Goal: Task Accomplishment & Management: Use online tool/utility

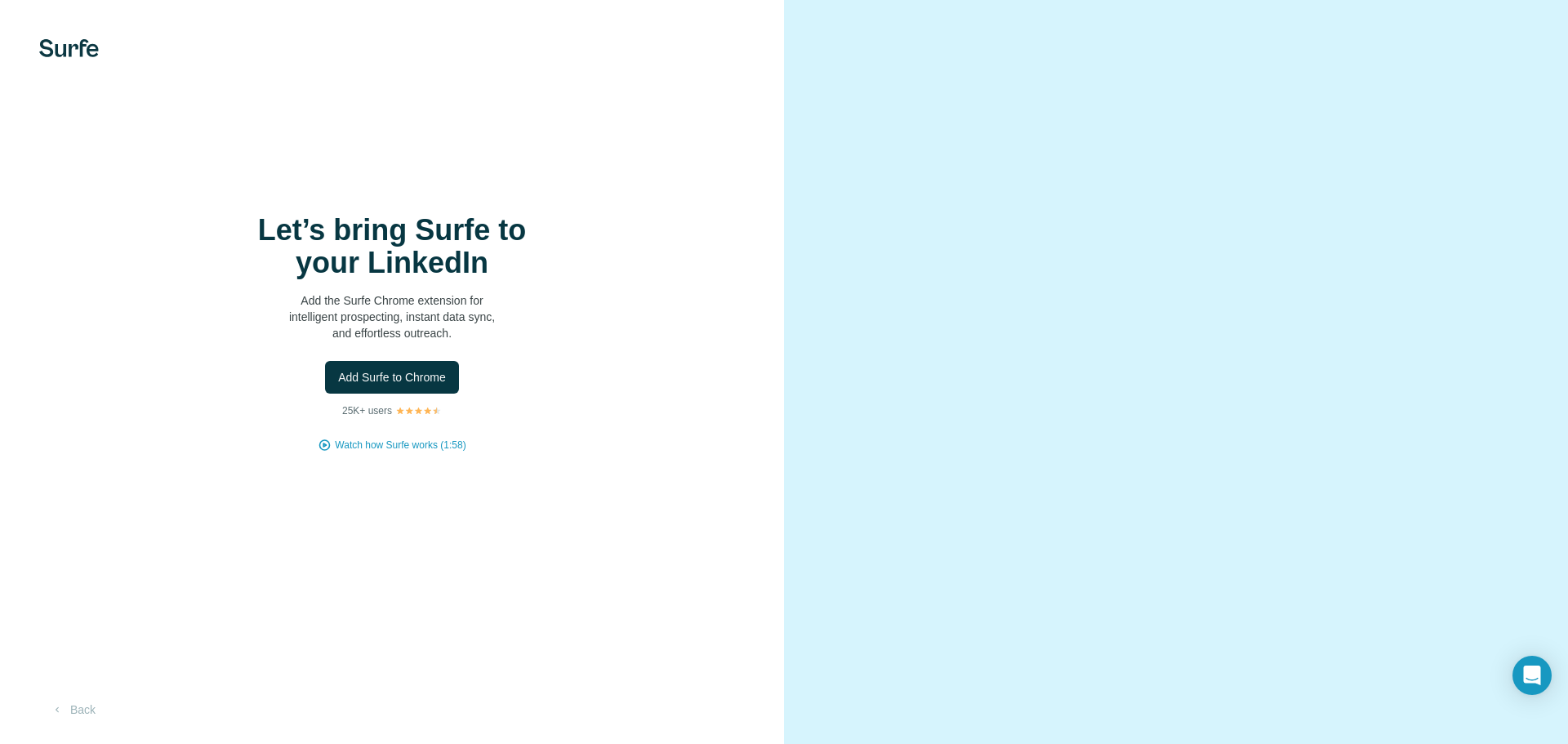
click at [497, 309] on p "Add the Surfe Chrome extension for intelligent prospecting, instant data sync, …" at bounding box center [392, 316] width 326 height 49
click at [428, 374] on span "Add Surfe to Chrome" at bounding box center [392, 377] width 107 height 16
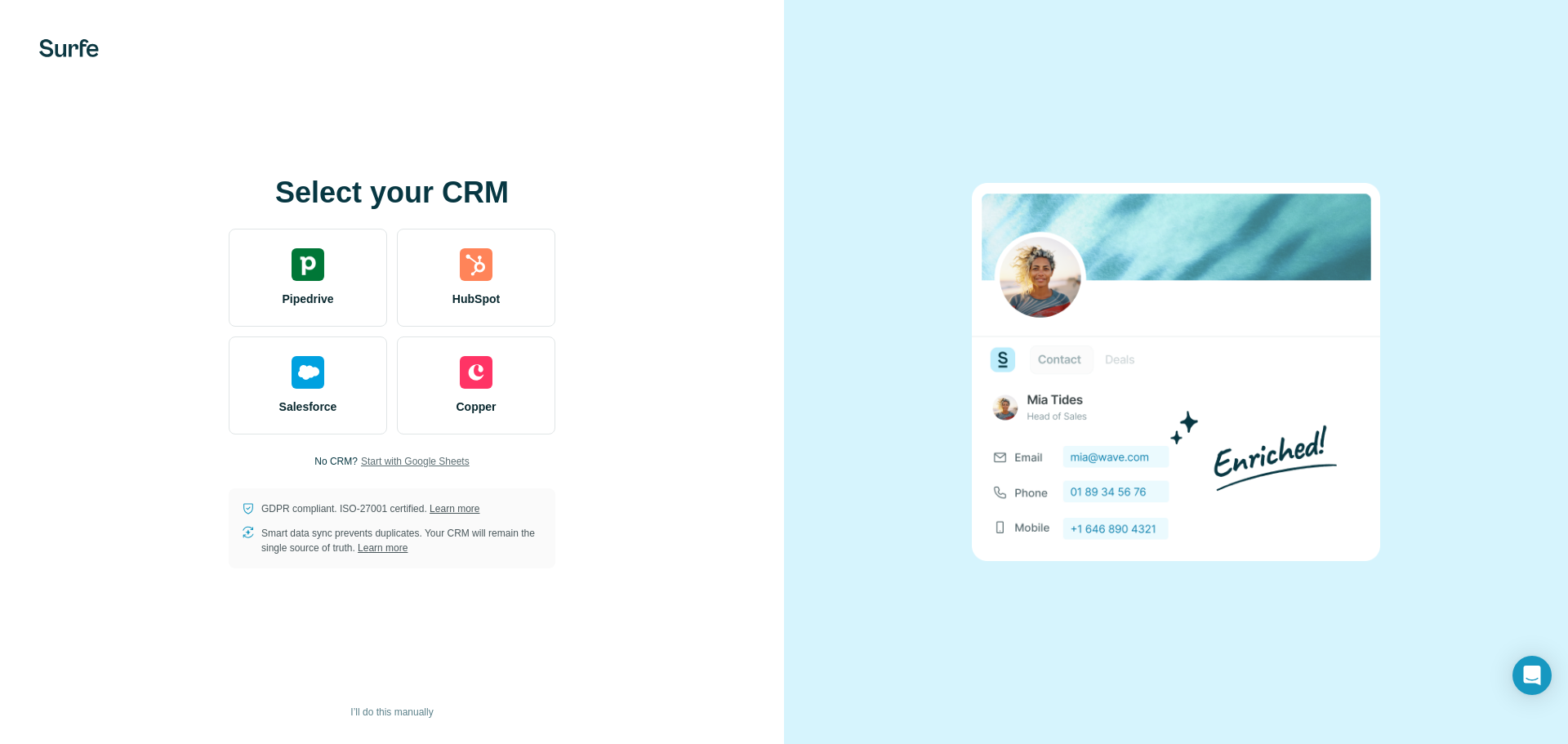
click at [401, 462] on span "Start with Google Sheets" at bounding box center [414, 461] width 108 height 15
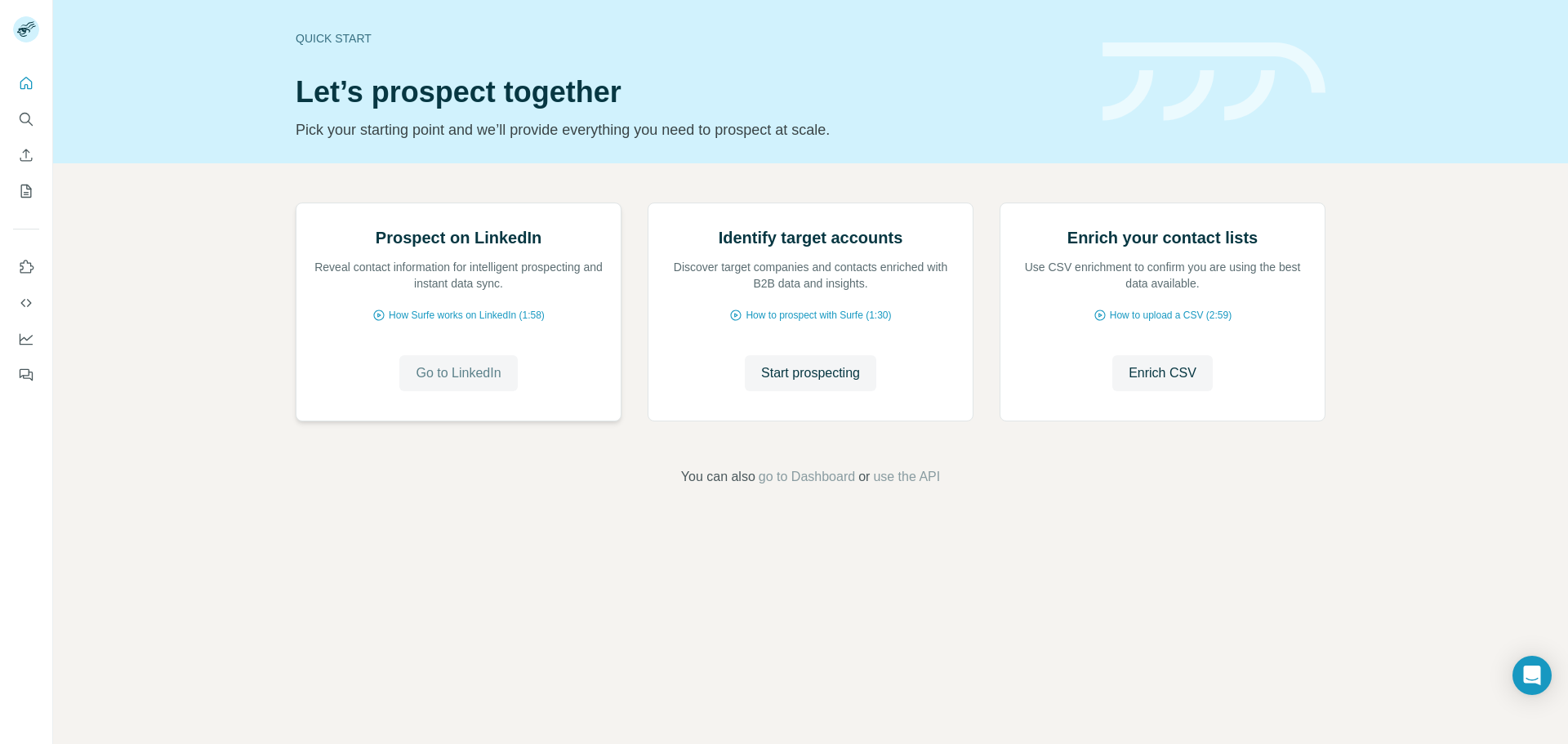
click at [485, 382] on span "Go to LinkedIn" at bounding box center [457, 372] width 85 height 19
click at [435, 382] on span "Go to LinkedIn" at bounding box center [457, 372] width 85 height 19
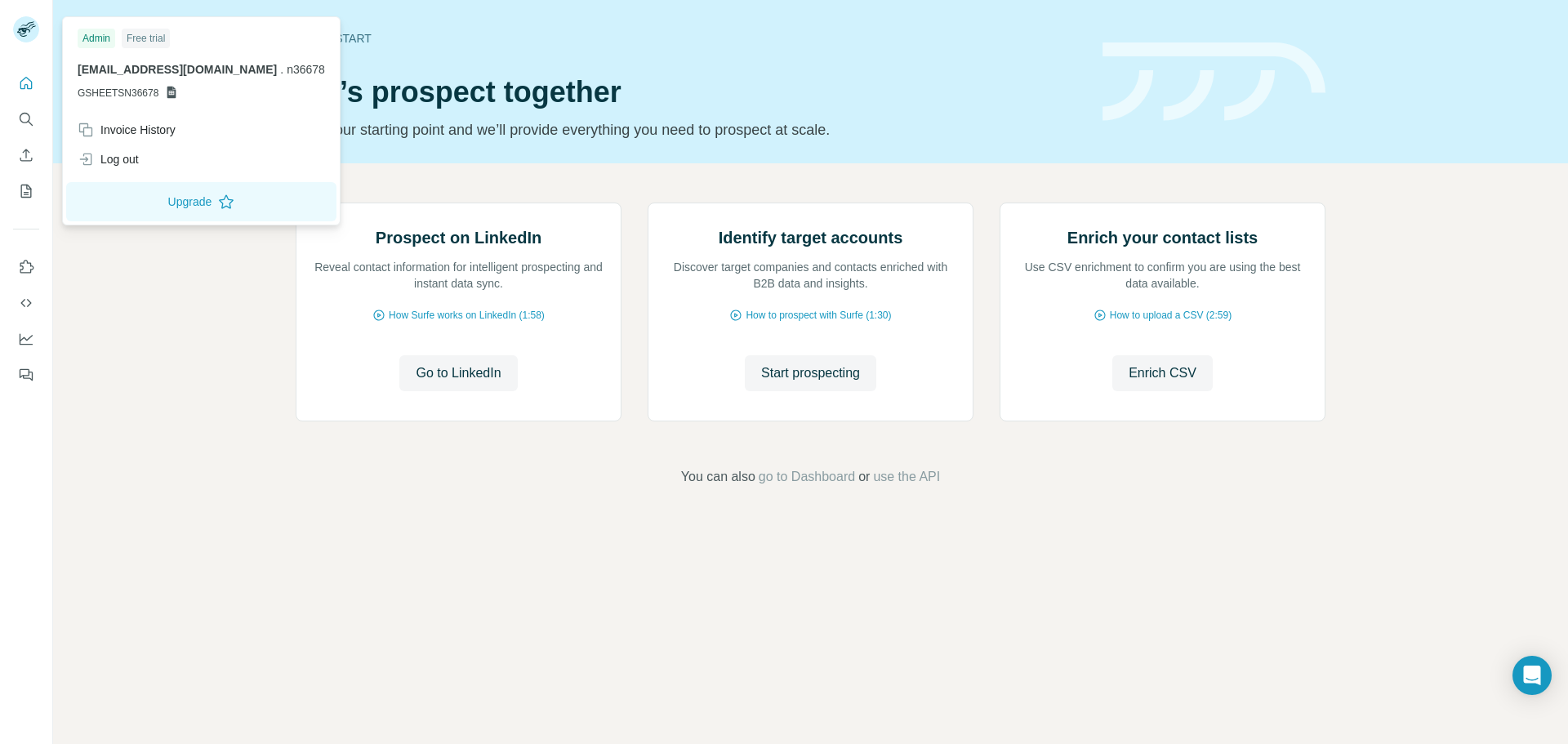
click at [31, 23] on icon at bounding box center [27, 24] width 14 height 5
click at [677, 87] on h1 "Let’s prospect together" at bounding box center [689, 92] width 787 height 33
click at [16, 22] on rect at bounding box center [26, 29] width 26 height 26
click at [426, 45] on div "Quick start" at bounding box center [689, 38] width 787 height 16
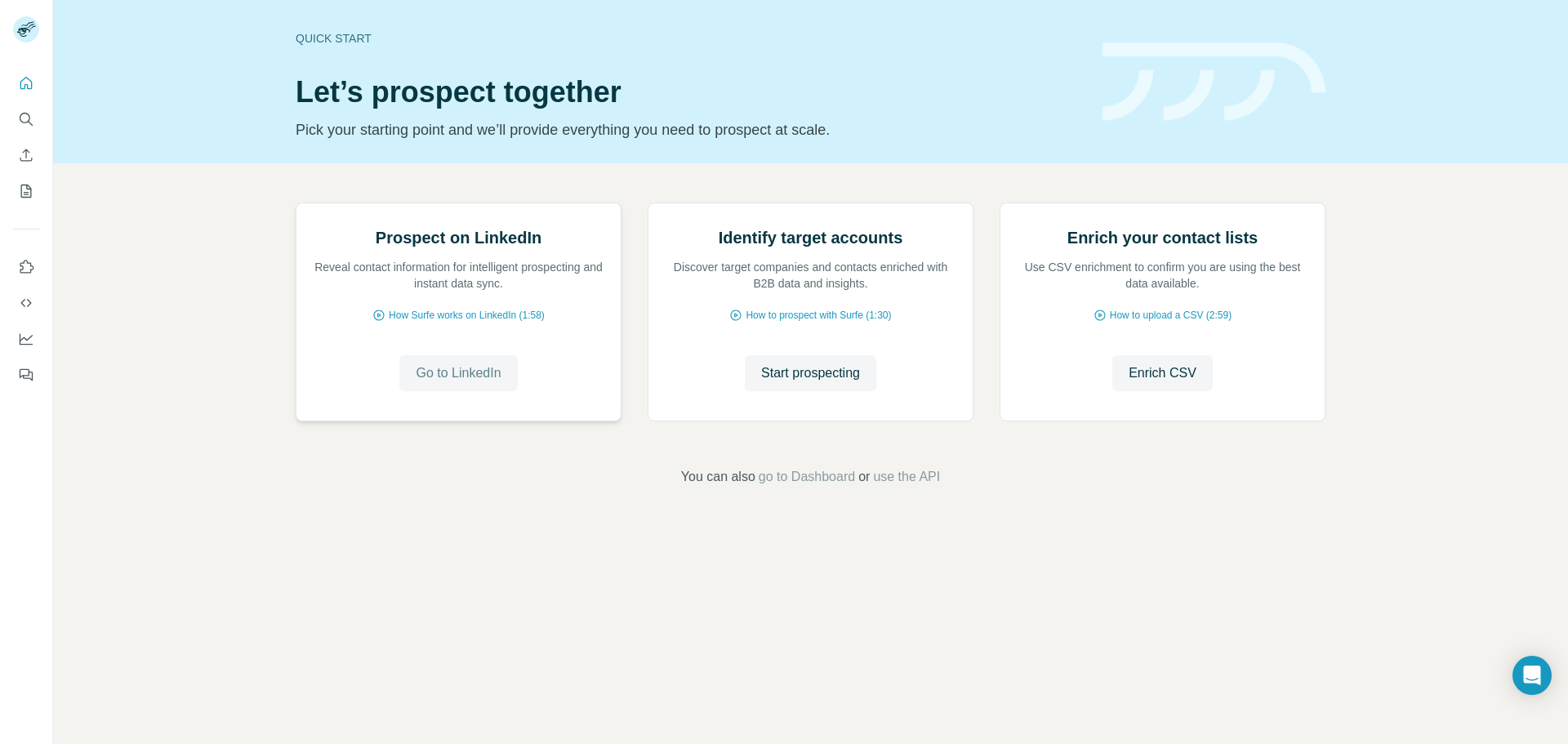
click at [449, 382] on span "Go to LinkedIn" at bounding box center [457, 372] width 85 height 19
click at [464, 382] on span "Go to LinkedIn" at bounding box center [457, 372] width 85 height 19
click at [1334, 166] on div "Prospect on LinkedIn Reveal contact information for intelligent prospecting and…" at bounding box center [810, 345] width 1514 height 362
click at [22, 271] on icon "Use Surfe on LinkedIn" at bounding box center [25, 267] width 16 height 16
click at [896, 37] on div "Quick start" at bounding box center [689, 38] width 787 height 16
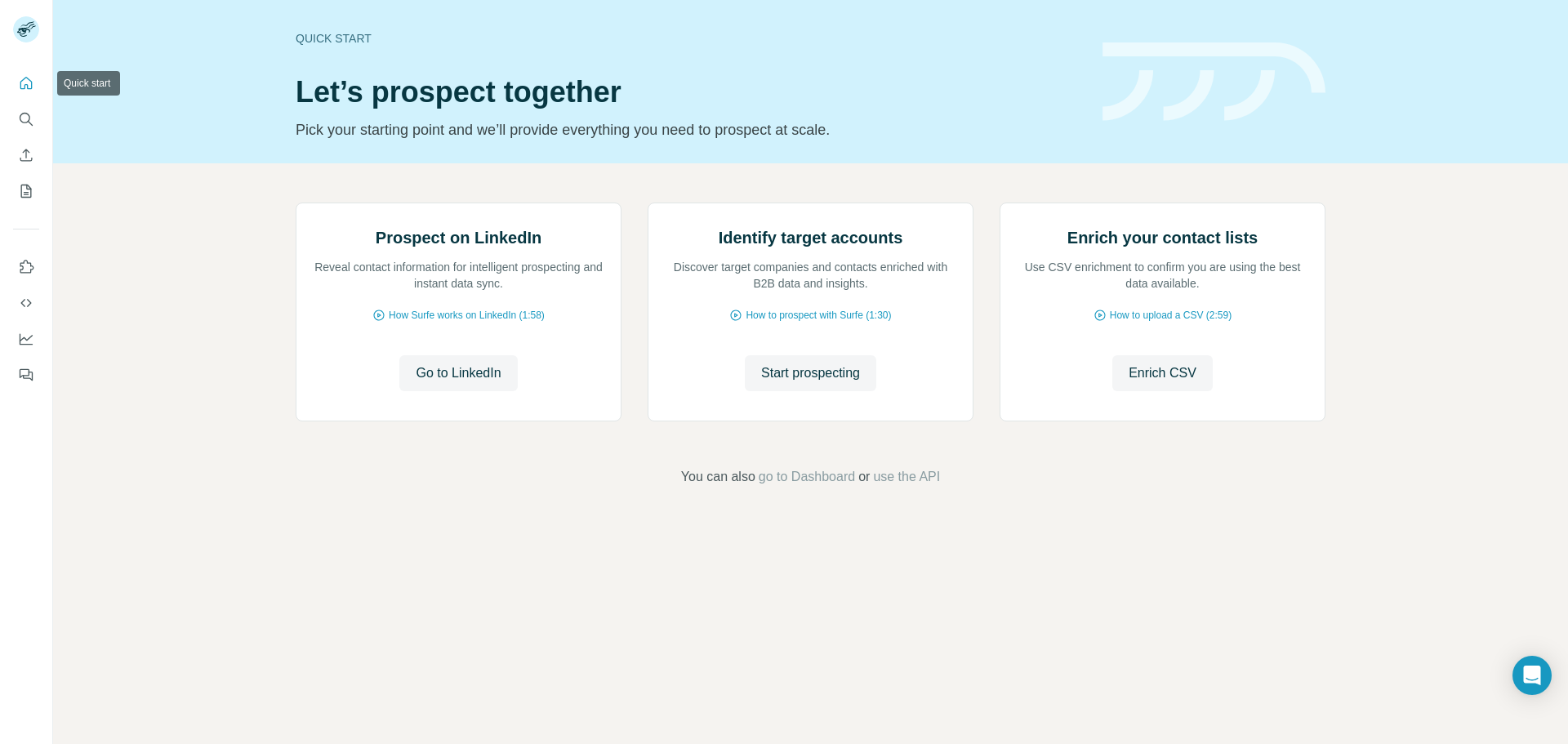
click at [20, 92] on button "Quick start" at bounding box center [26, 83] width 26 height 29
click at [29, 123] on icon "Search" at bounding box center [25, 118] width 16 height 16
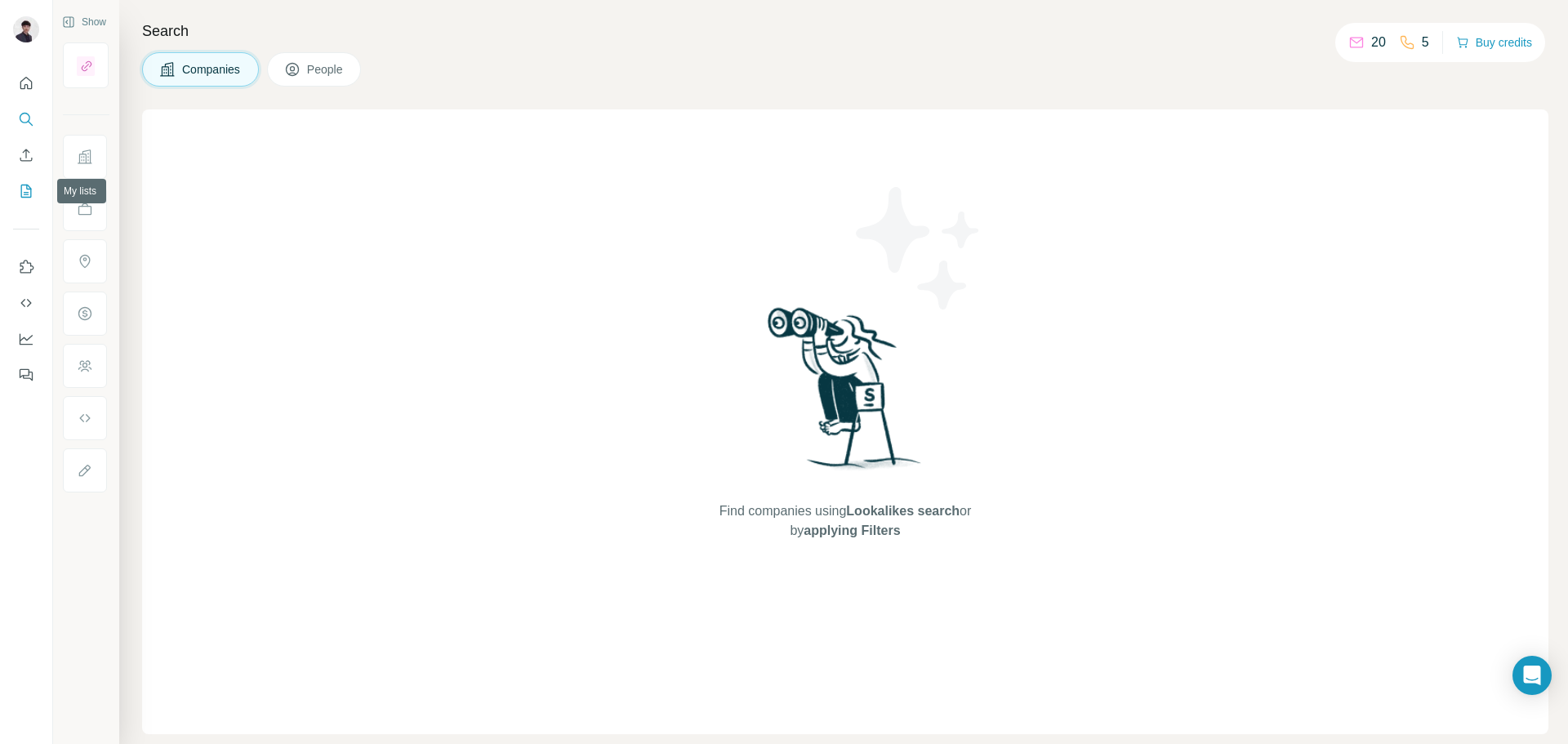
click at [26, 177] on button "My lists" at bounding box center [26, 190] width 26 height 29
click at [25, 194] on icon "My lists" at bounding box center [25, 190] width 16 height 16
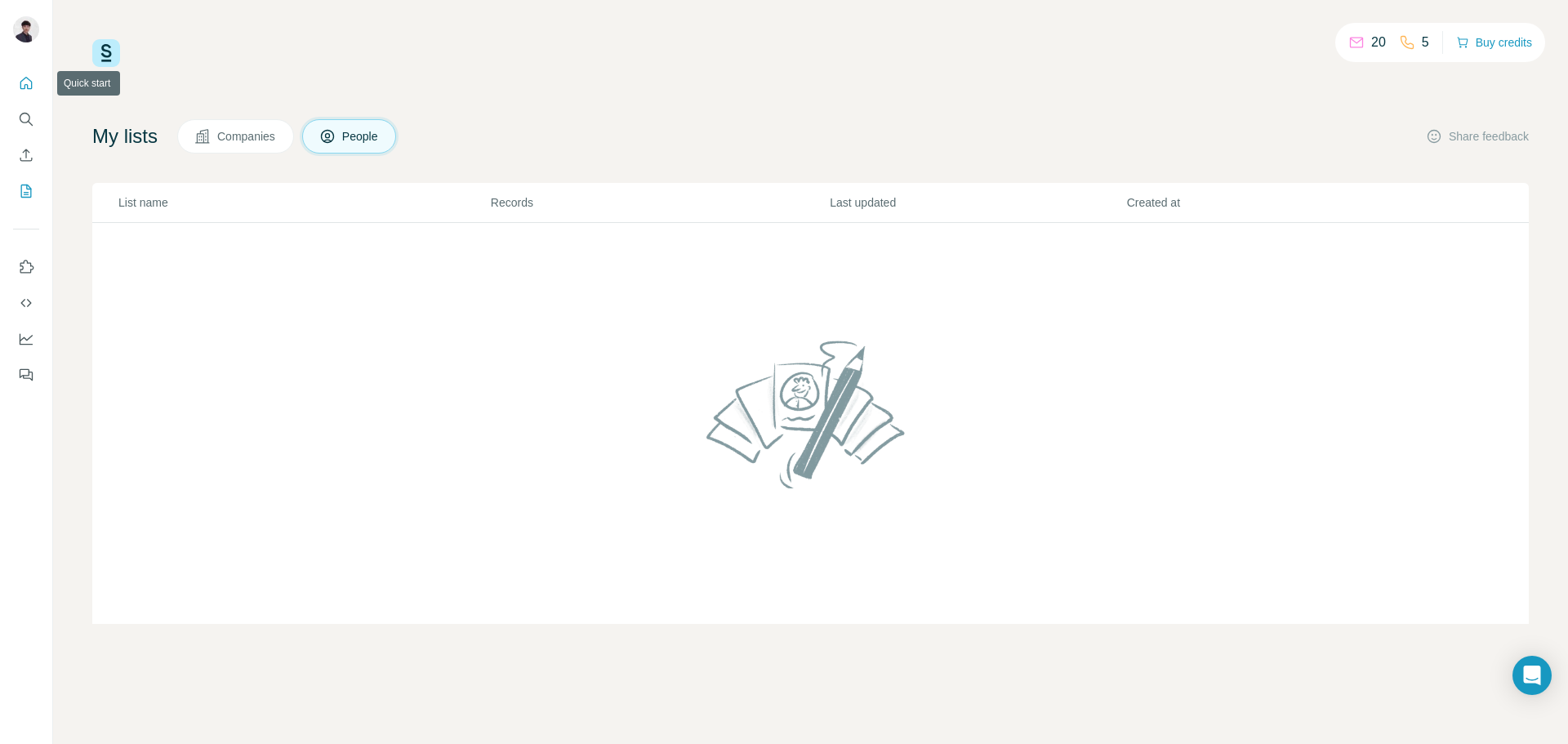
click at [23, 86] on icon "Quick start" at bounding box center [25, 83] width 16 height 16
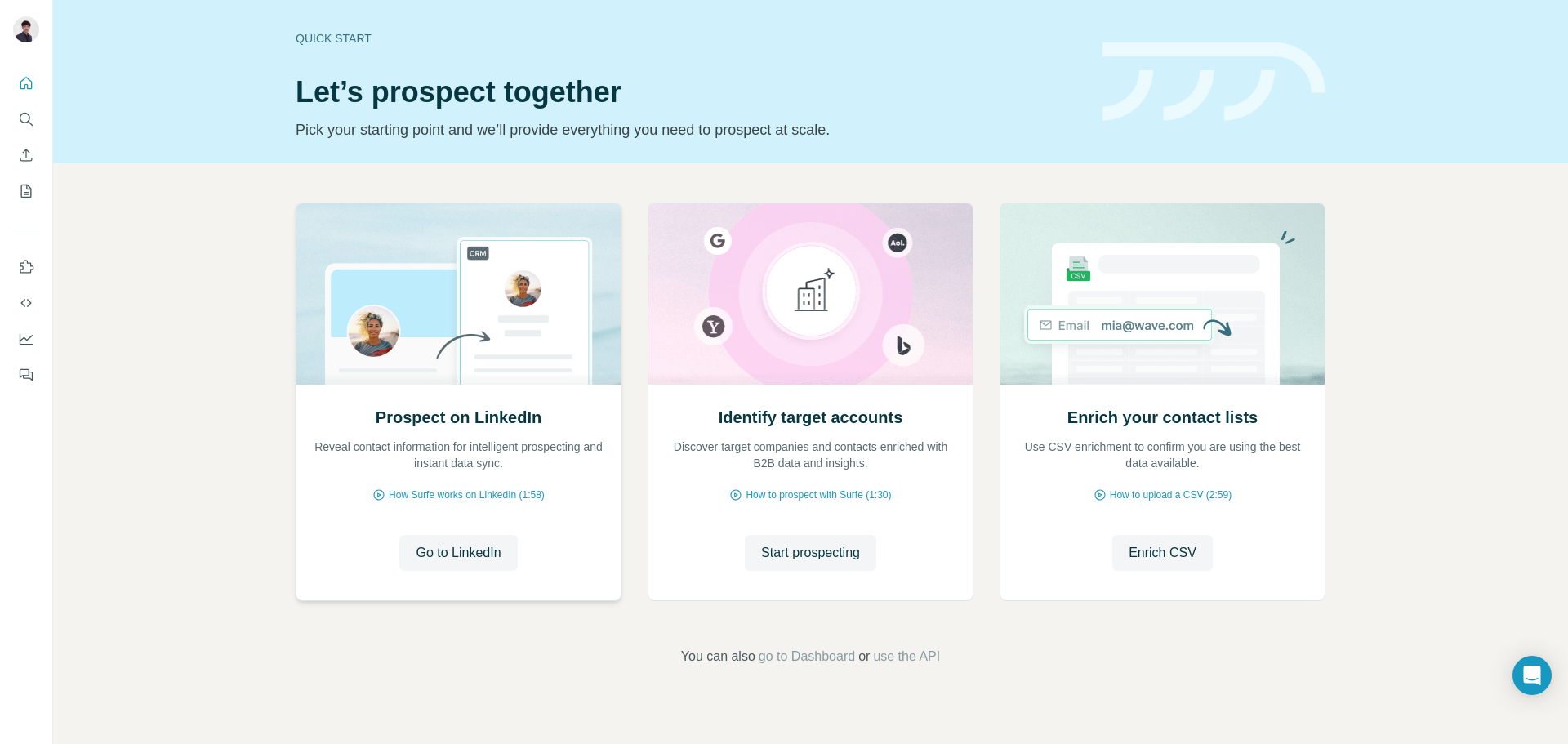
click at [343, 262] on img at bounding box center [458, 294] width 326 height 181
click at [456, 498] on span "How Surfe works on LinkedIn (1:58)" at bounding box center [466, 495] width 156 height 15
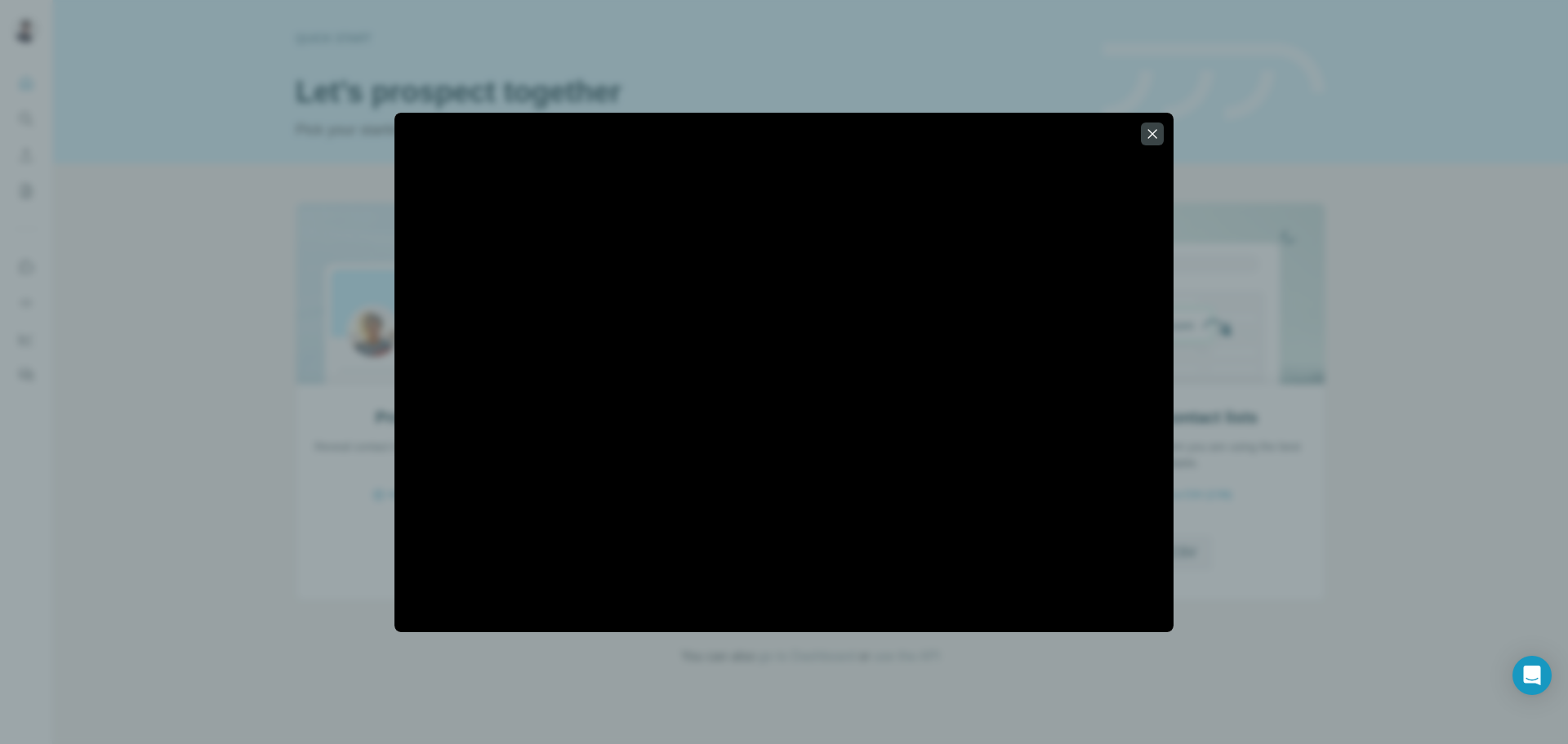
click at [1271, 234] on div at bounding box center [784, 372] width 1568 height 744
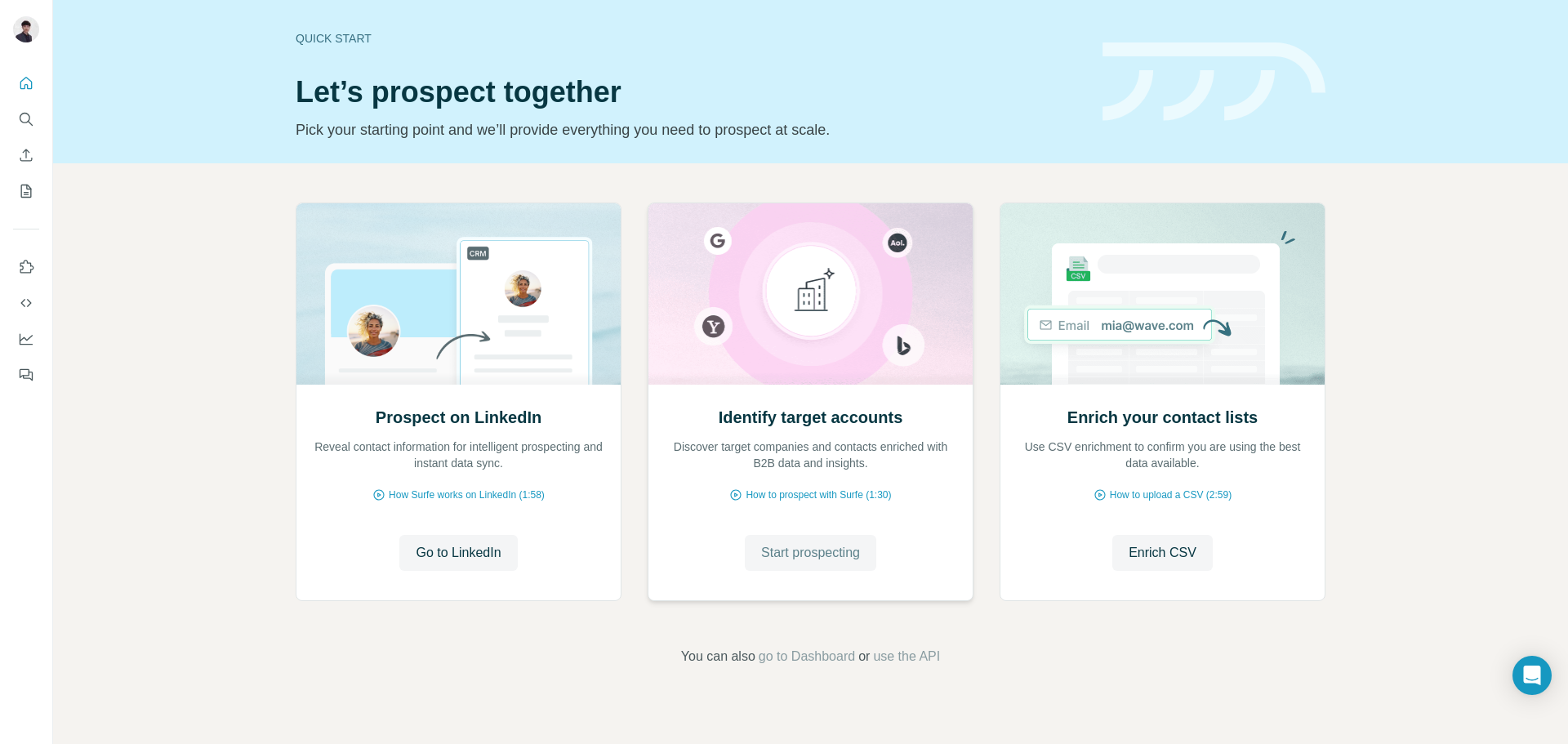
click at [777, 550] on span "Start prospecting" at bounding box center [810, 552] width 99 height 19
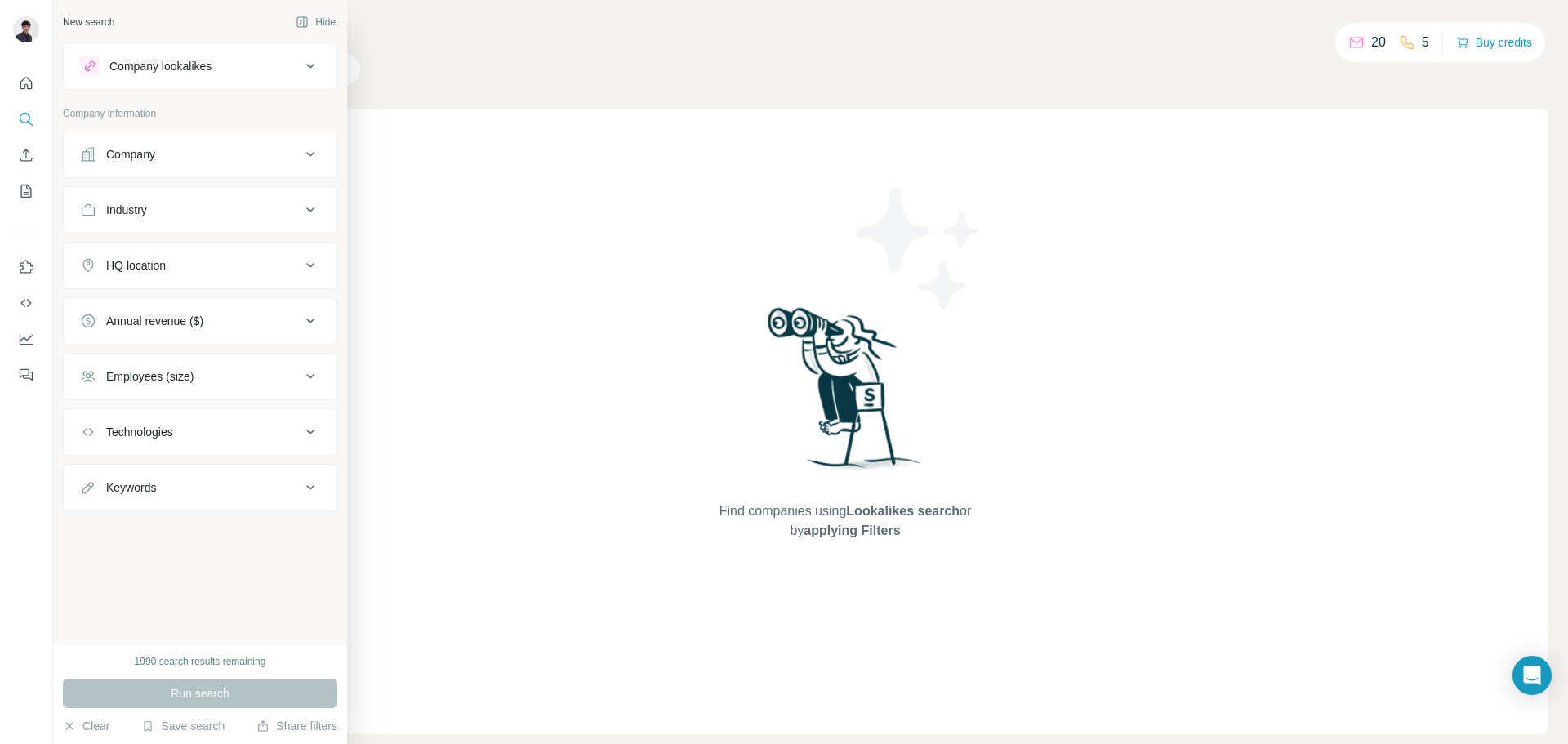
click at [211, 68] on div "Company lookalikes" at bounding box center [160, 65] width 102 height 16
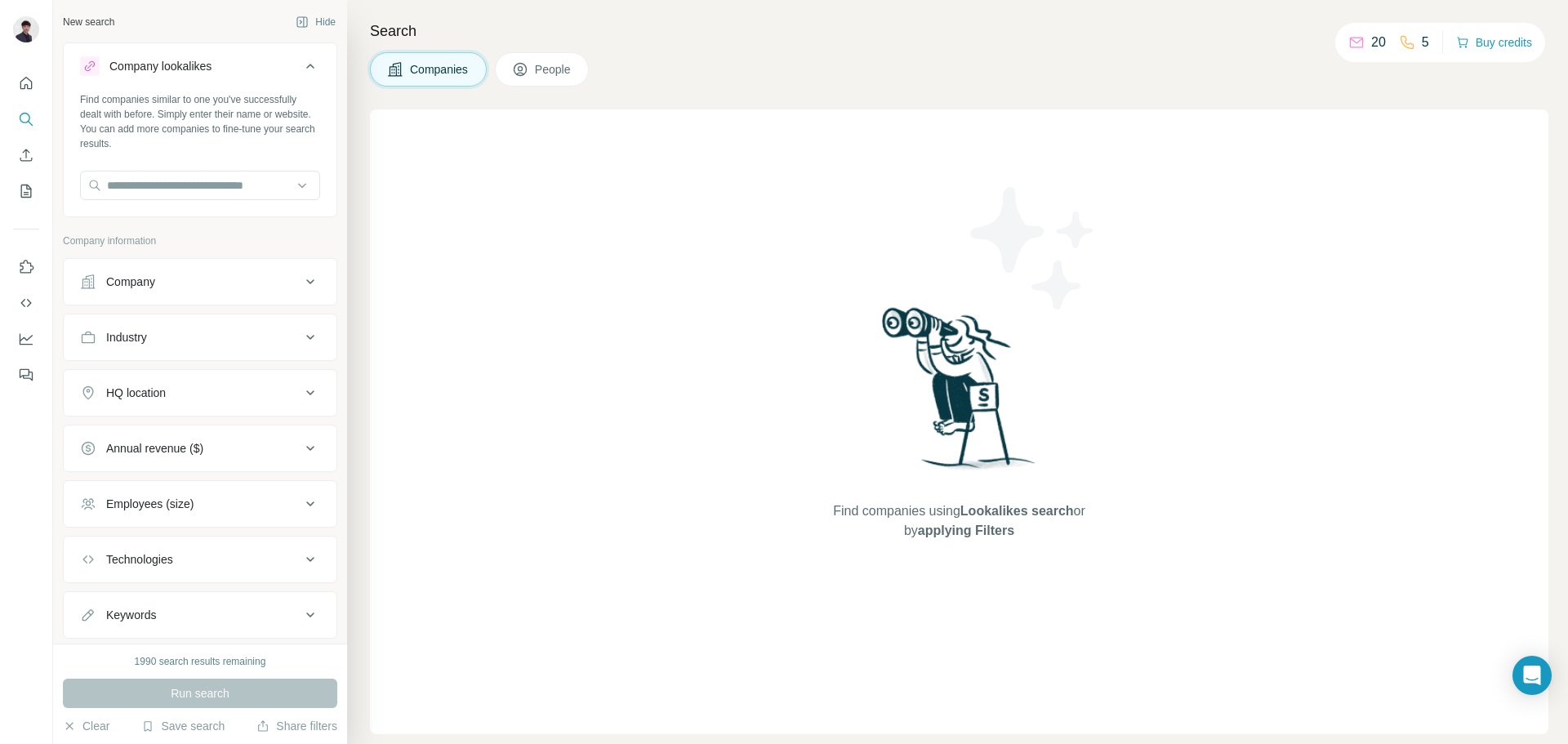
click at [211, 68] on div "Company lookalikes" at bounding box center [160, 65] width 102 height 16
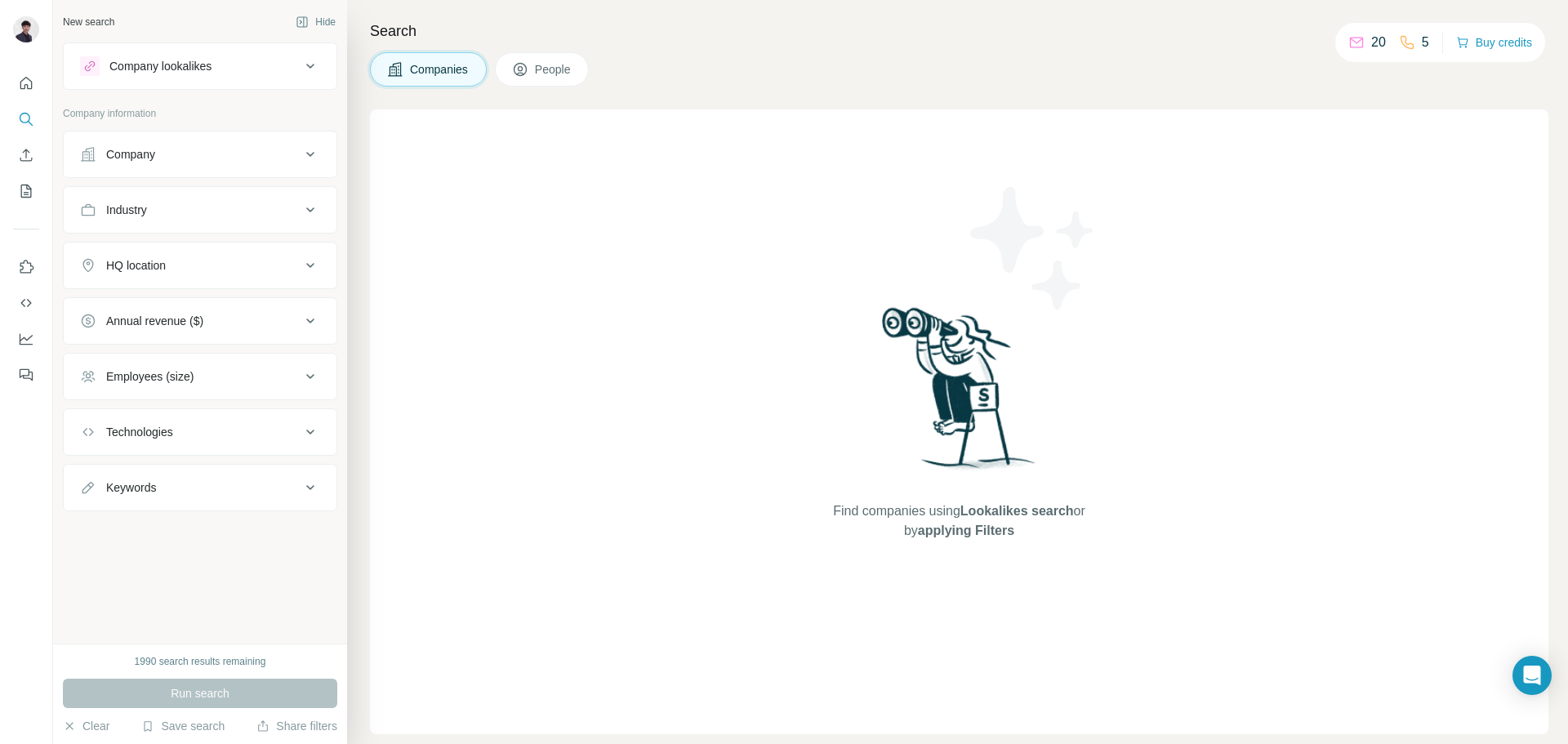
click at [206, 146] on div "Company" at bounding box center [190, 153] width 221 height 16
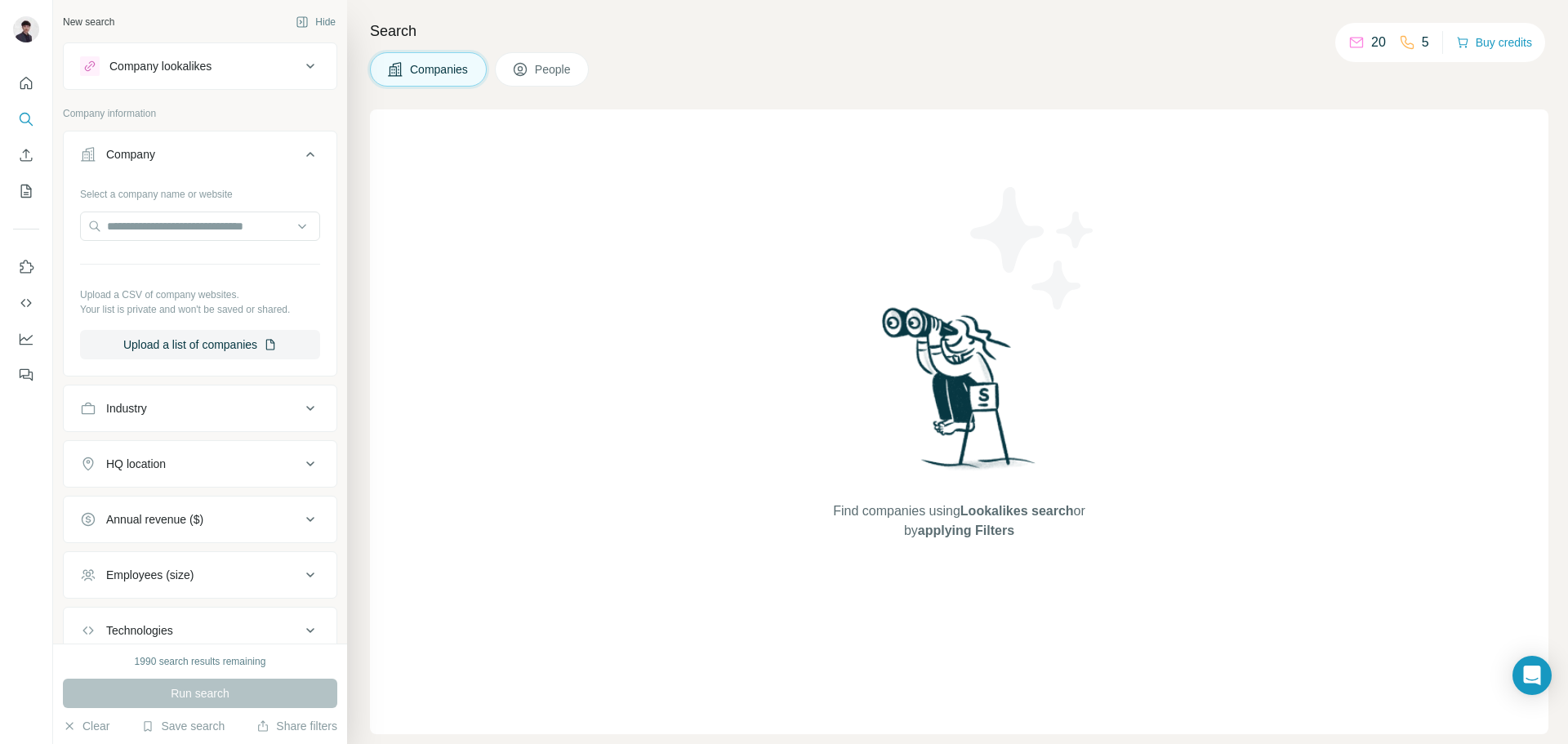
click at [206, 146] on div "Company" at bounding box center [190, 153] width 221 height 16
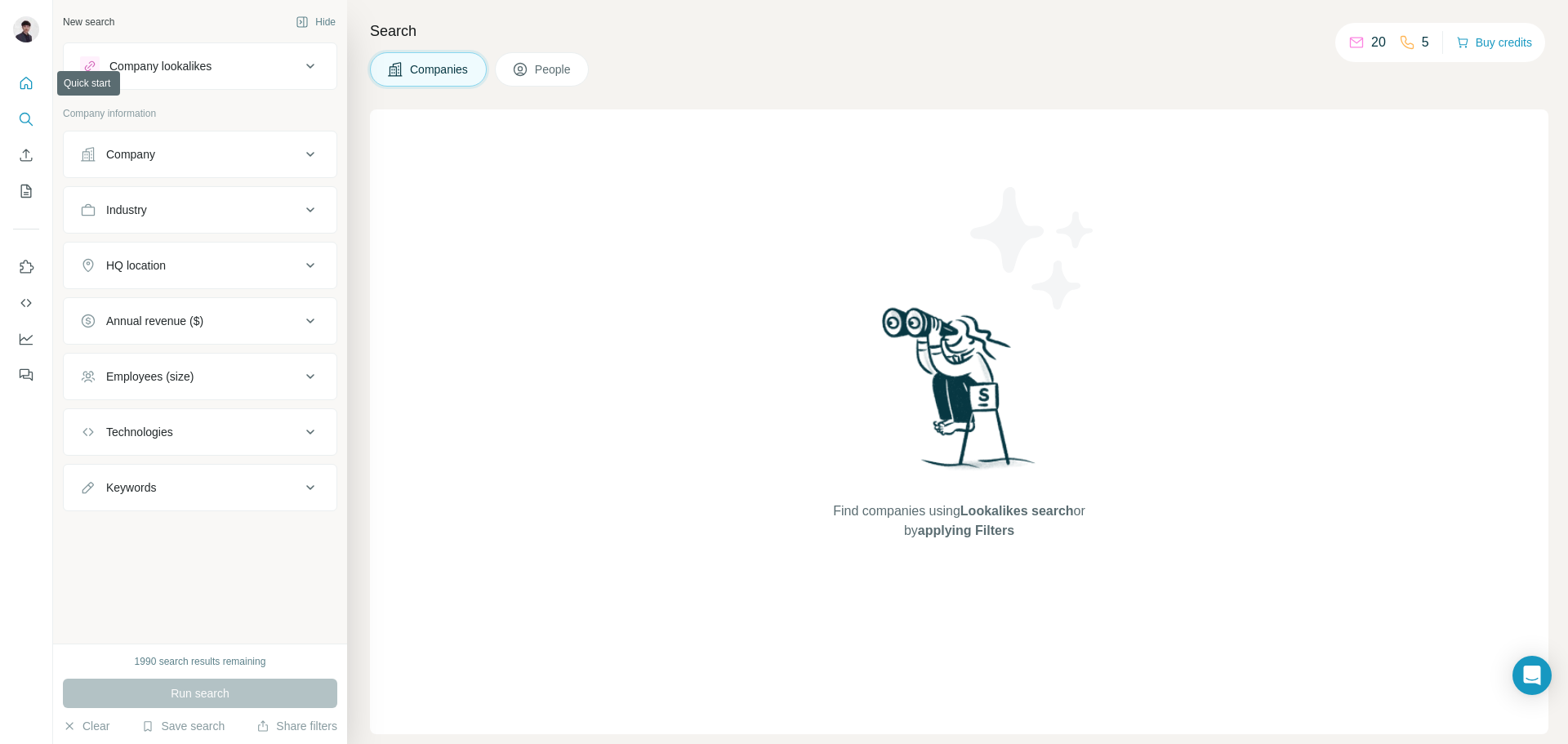
click at [23, 83] on icon "Quick start" at bounding box center [25, 83] width 16 height 16
